Goal: Navigation & Orientation: Find specific page/section

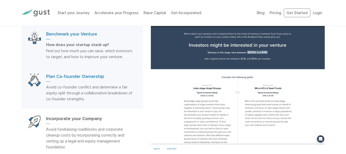
scroll to position [276, 0]
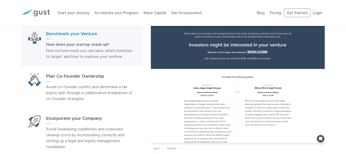
click at [207, 101] on img at bounding box center [238, 85] width 174 height 134
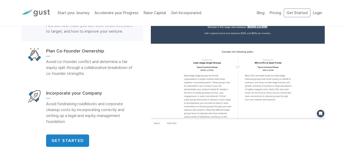
scroll to position [301, 0]
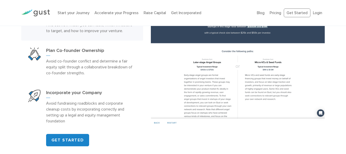
click at [259, 69] on img at bounding box center [238, 60] width 174 height 134
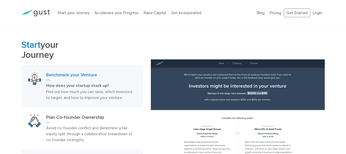
scroll to position [235, 0]
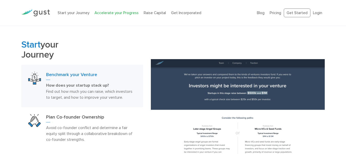
click at [118, 13] on link "Accelerate your Progress" at bounding box center [117, 13] width 44 height 5
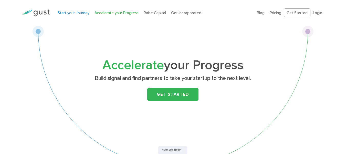
click at [79, 11] on link "Start your Journey" at bounding box center [74, 13] width 32 height 5
